Goal: Task Accomplishment & Management: Use online tool/utility

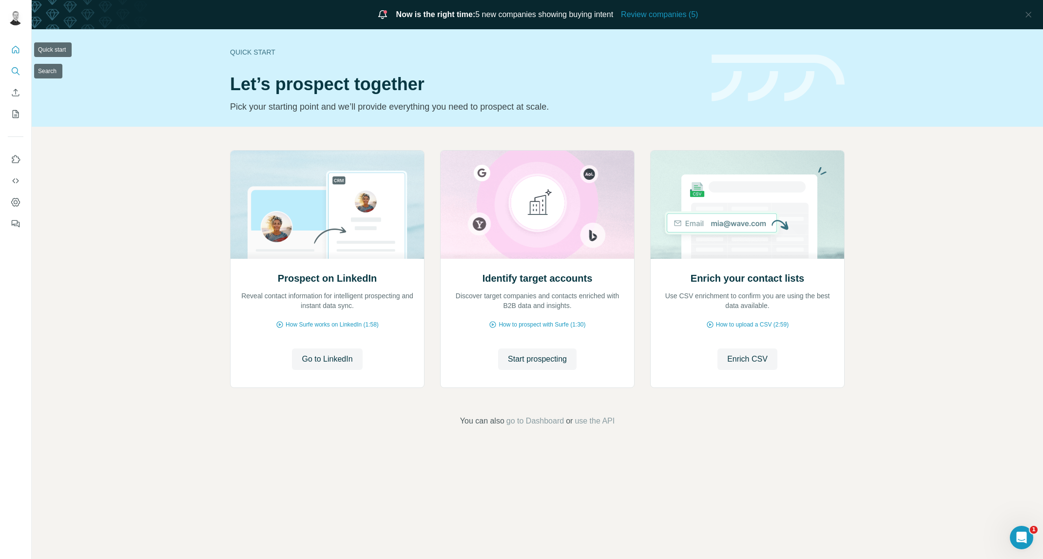
click at [12, 73] on icon "Search" at bounding box center [16, 71] width 10 height 10
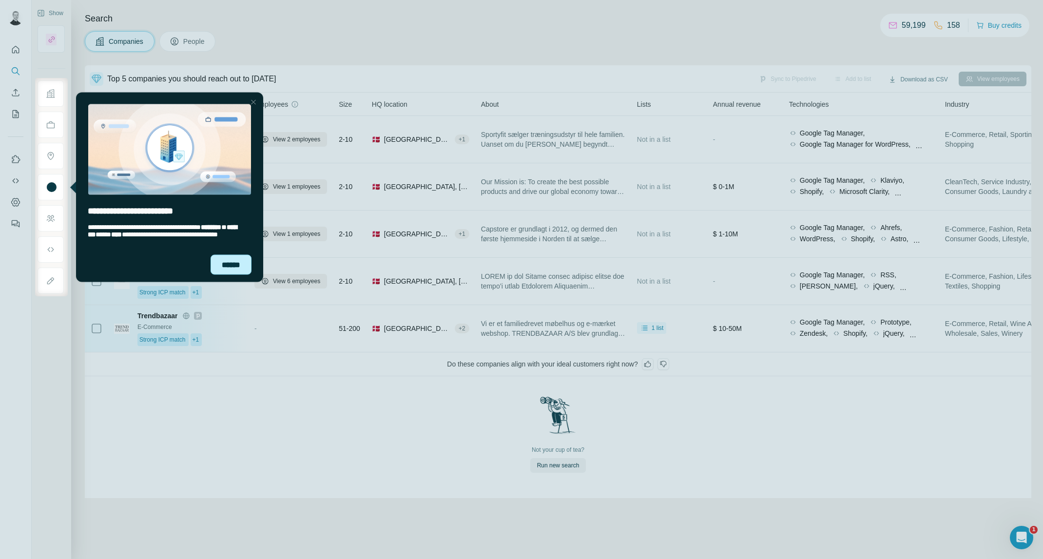
click at [243, 263] on div "******" at bounding box center [231, 264] width 41 height 20
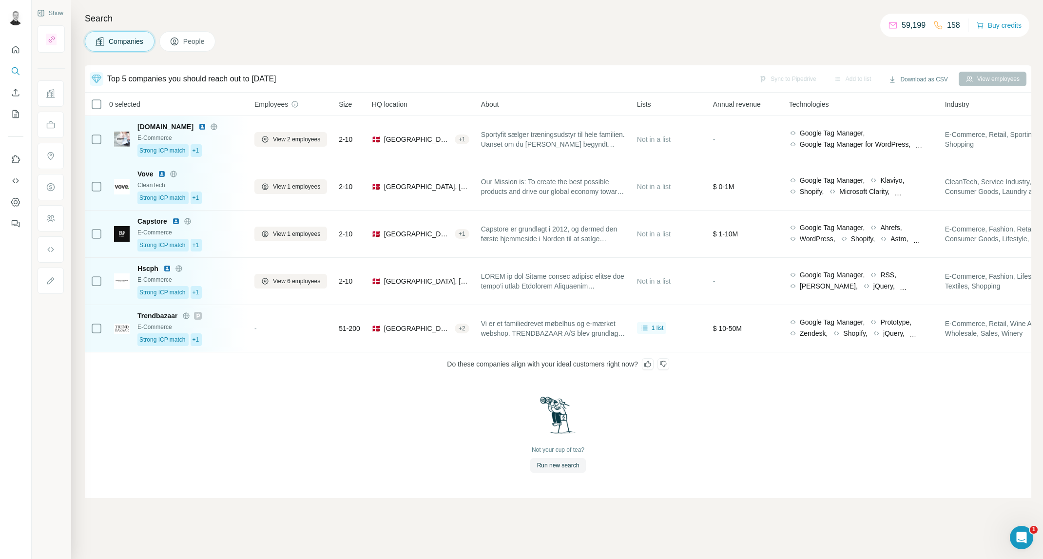
drag, startPoint x: 196, startPoint y: 395, endPoint x: 260, endPoint y: 417, distance: 67.4
click at [260, 419] on div "Not your cup of tea? Run new search" at bounding box center [558, 434] width 947 height 116
click at [260, 417] on div "Not your cup of tea? Run new search" at bounding box center [558, 434] width 947 height 116
drag, startPoint x: 354, startPoint y: 390, endPoint x: 626, endPoint y: 420, distance: 274.0
click at [749, 455] on div "Not your cup of tea? Run new search" at bounding box center [558, 434] width 947 height 116
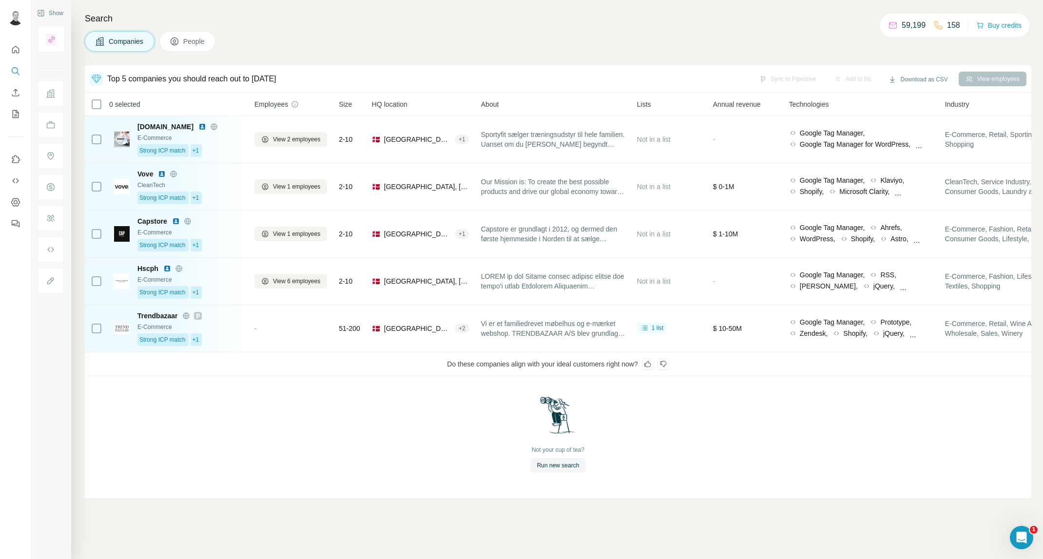
click at [606, 417] on div "Not your cup of tea? Run new search" at bounding box center [558, 434] width 947 height 116
drag, startPoint x: 240, startPoint y: 395, endPoint x: 260, endPoint y: 406, distance: 23.1
click at [240, 395] on div "Not your cup of tea? Run new search" at bounding box center [558, 434] width 947 height 116
